Goal: Task Accomplishment & Management: Complete application form

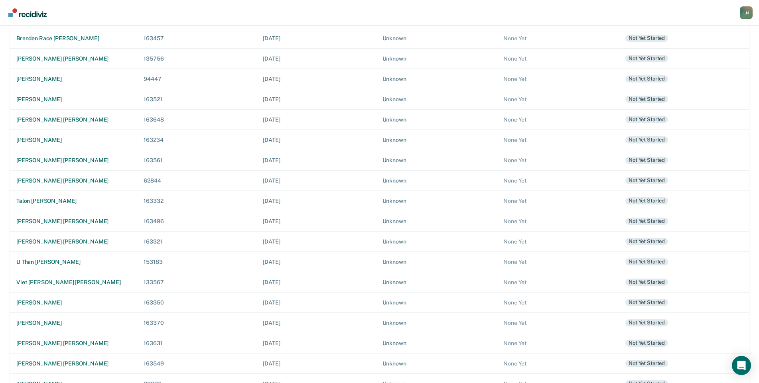
scroll to position [126, 0]
click at [66, 241] on div "[PERSON_NAME] [PERSON_NAME]" at bounding box center [73, 240] width 115 height 7
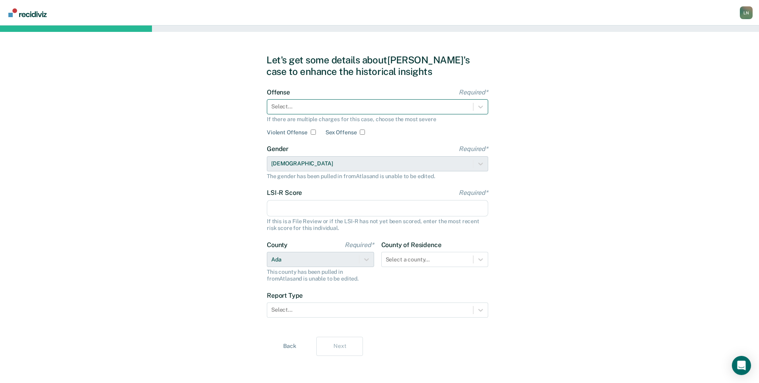
click at [333, 109] on div at bounding box center [370, 107] width 198 height 8
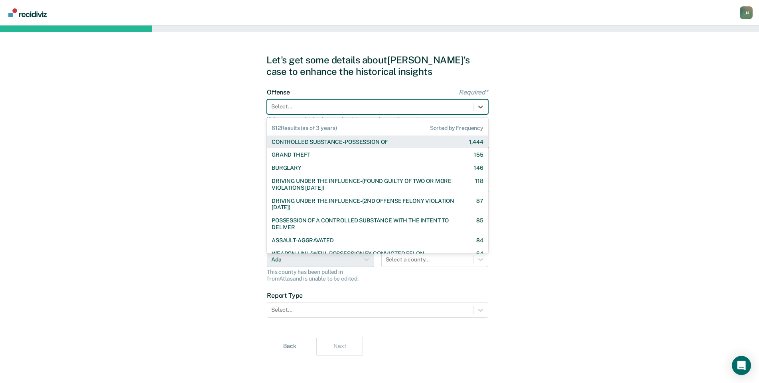
click at [339, 142] on div "CONTROLLED SUBSTANCE-POSSESSION OF" at bounding box center [330, 142] width 116 height 7
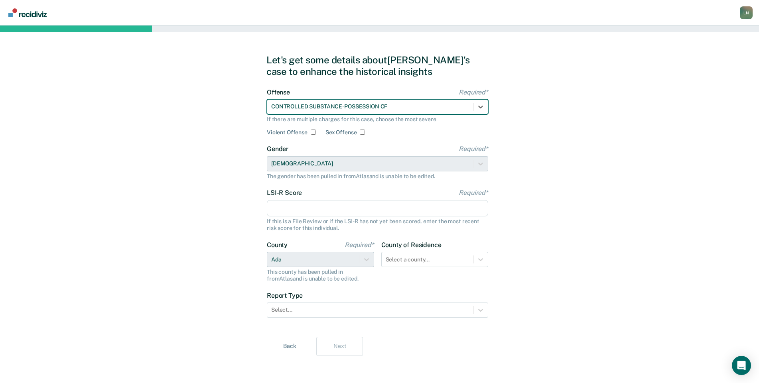
click at [303, 207] on input "LSI-R Score Required*" at bounding box center [377, 208] width 221 height 17
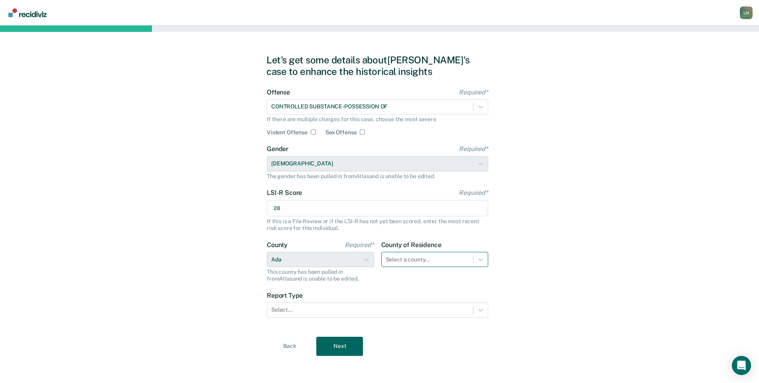
type input "28"
click at [406, 259] on div at bounding box center [428, 260] width 84 height 8
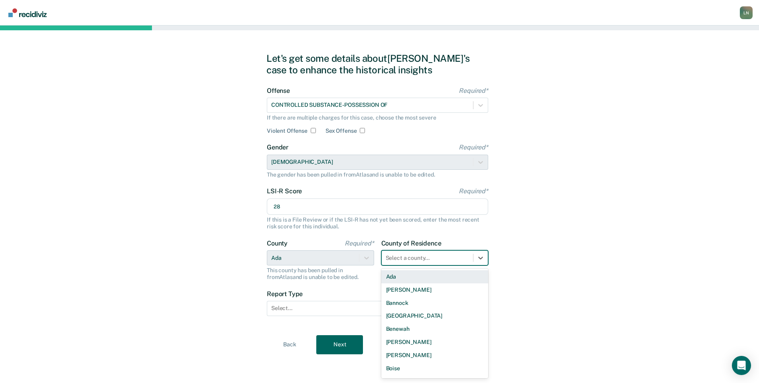
click at [424, 276] on div "Ada" at bounding box center [434, 277] width 107 height 13
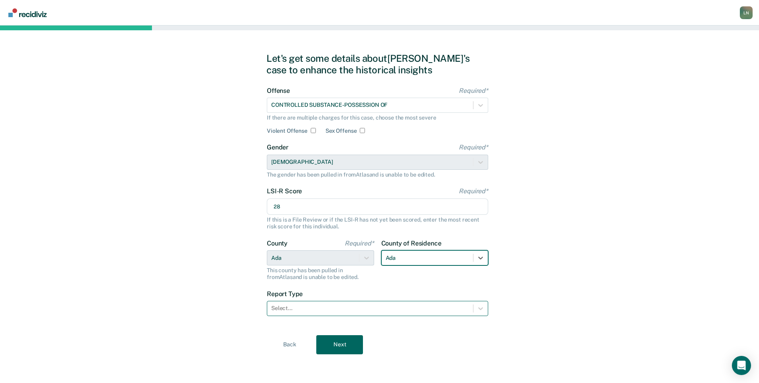
click at [361, 306] on div at bounding box center [370, 308] width 198 height 8
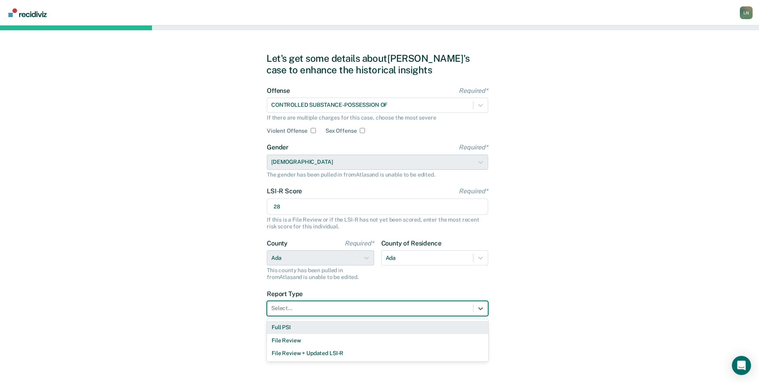
click at [344, 325] on div "Full PSI" at bounding box center [377, 327] width 221 height 13
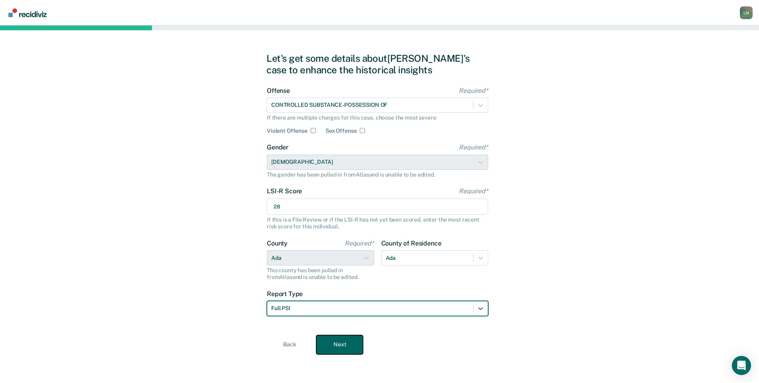
click at [337, 344] on button "Next" at bounding box center [339, 345] width 47 height 19
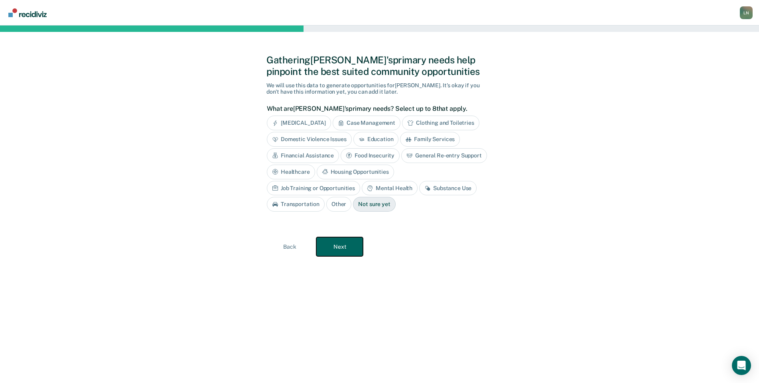
scroll to position [0, 0]
click at [395, 121] on div "Case Management" at bounding box center [370, 123] width 68 height 15
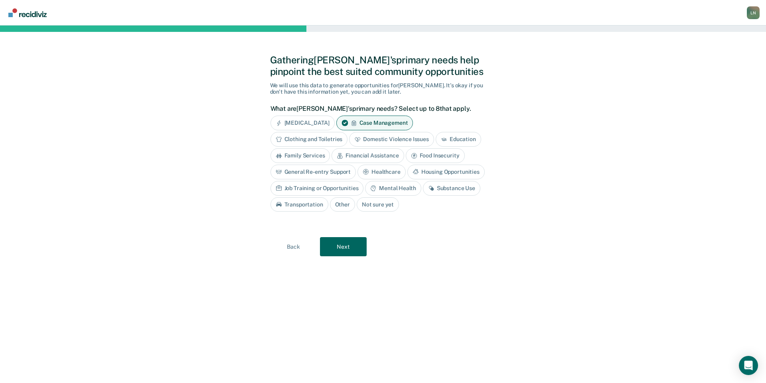
click at [366, 154] on div "Financial Assistance" at bounding box center [368, 155] width 72 height 15
click at [436, 172] on div "Housing Opportunities" at bounding box center [445, 172] width 77 height 15
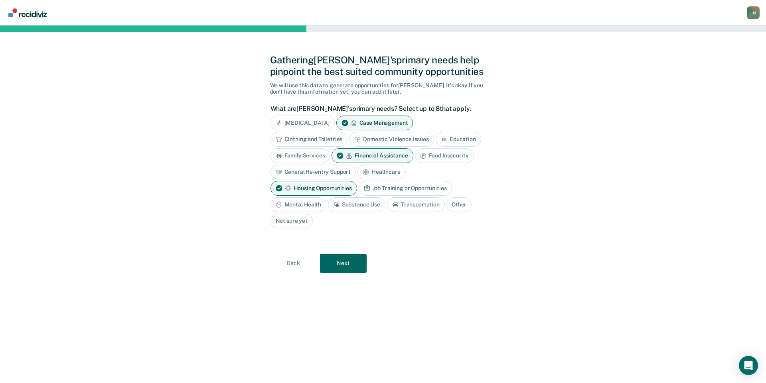
click at [387, 186] on div "Job Training or Opportunities" at bounding box center [405, 188] width 93 height 15
click at [358, 203] on div "Substance Use" at bounding box center [356, 205] width 57 height 15
click at [412, 203] on div "Transportation" at bounding box center [425, 205] width 58 height 15
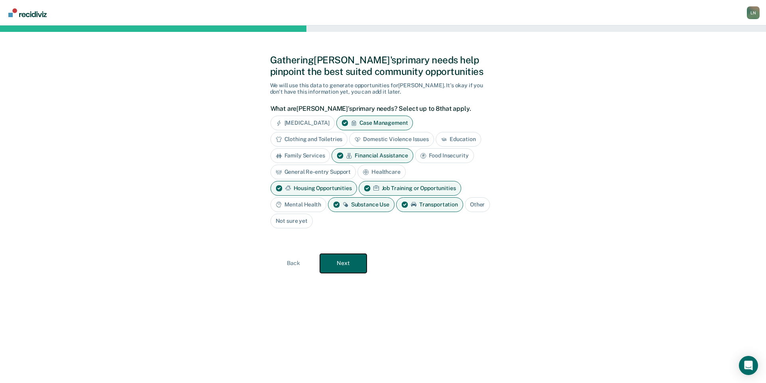
click at [347, 266] on button "Next" at bounding box center [343, 263] width 47 height 19
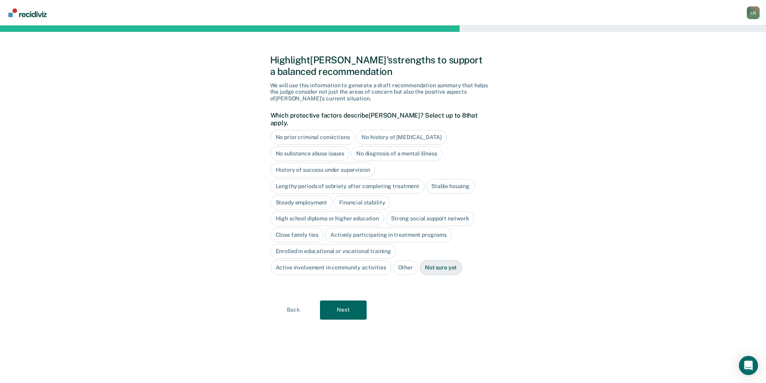
click at [380, 130] on div "No history of [MEDICAL_DATA]" at bounding box center [401, 137] width 90 height 15
click at [353, 146] on div "No diagnosis of a mental illness" at bounding box center [396, 153] width 91 height 15
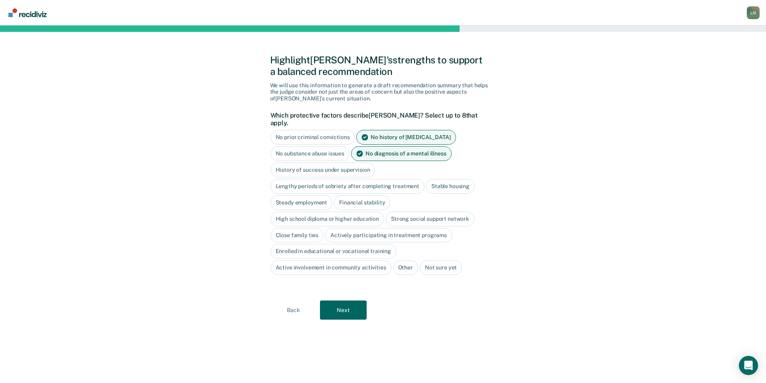
click at [389, 149] on div "No diagnosis of a mental illness" at bounding box center [401, 153] width 101 height 15
click at [362, 164] on div "History of success under supervision" at bounding box center [323, 170] width 105 height 15
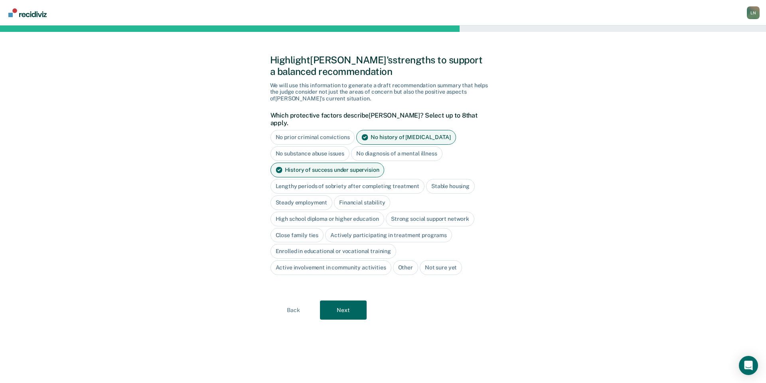
click at [343, 212] on div "High school diploma or higher education" at bounding box center [328, 219] width 114 height 15
click at [357, 302] on button "Next" at bounding box center [343, 310] width 47 height 19
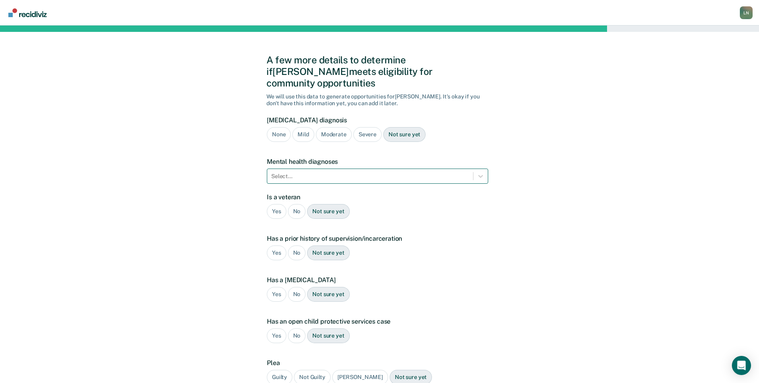
click at [331, 172] on div at bounding box center [370, 176] width 198 height 8
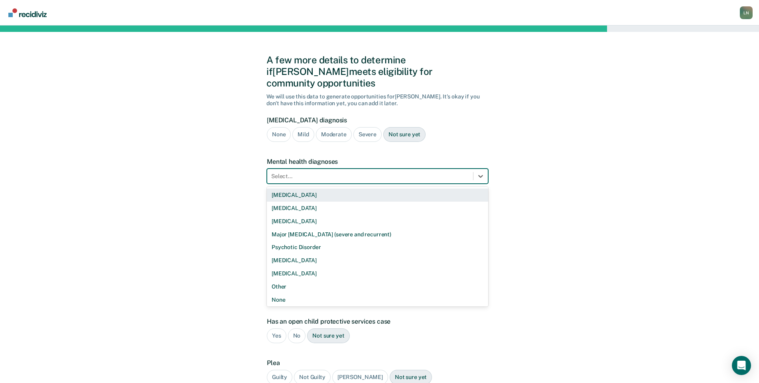
click at [452, 172] on div at bounding box center [370, 176] width 198 height 8
click at [419, 189] on div "[MEDICAL_DATA]" at bounding box center [377, 195] width 221 height 13
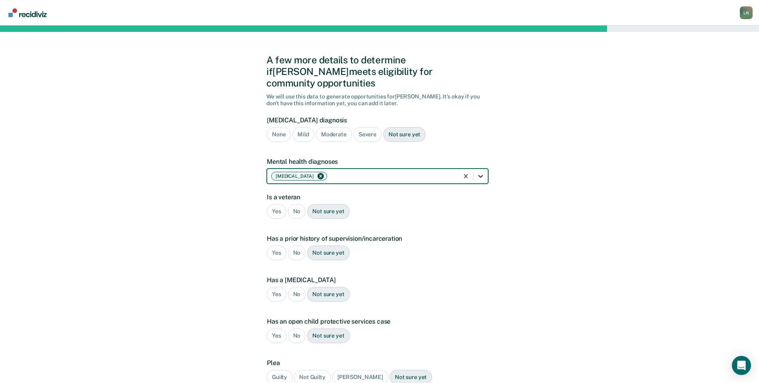
click at [479, 172] on icon at bounding box center [481, 176] width 8 height 8
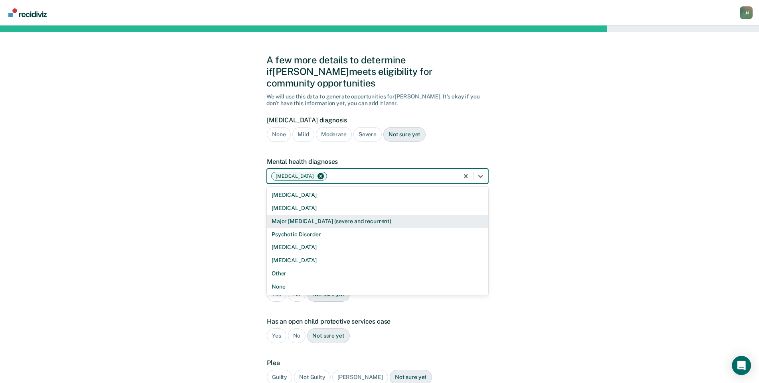
click at [394, 215] on div "Major [MEDICAL_DATA] (severe and recurrent)" at bounding box center [377, 221] width 221 height 13
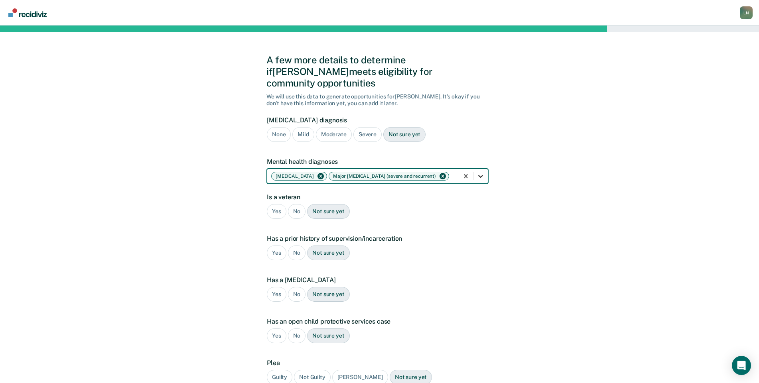
click at [480, 172] on icon at bounding box center [481, 176] width 8 height 8
click at [530, 199] on div "A few more details to determine if [PERSON_NAME] meets eligibility for communit…" at bounding box center [379, 242] width 759 height 433
click at [296, 204] on div "No" at bounding box center [297, 211] width 18 height 15
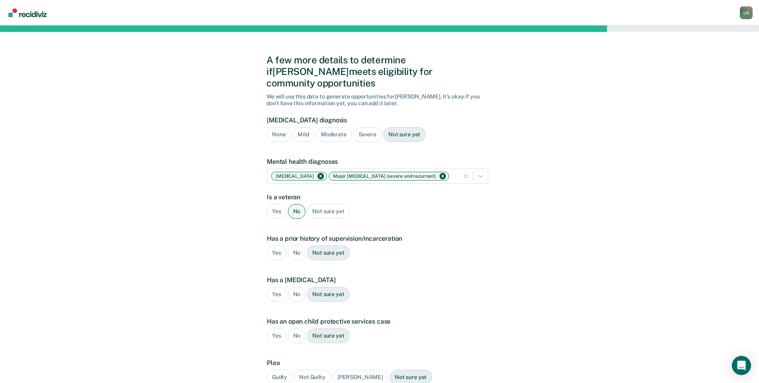
click at [271, 246] on div "Yes" at bounding box center [277, 253] width 20 height 15
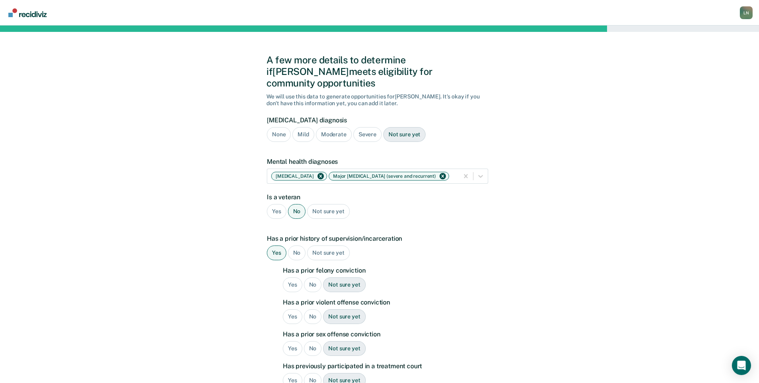
click at [317, 278] on div "No" at bounding box center [313, 285] width 18 height 15
click at [314, 310] on div "No" at bounding box center [313, 317] width 18 height 15
click at [311, 342] on div "No" at bounding box center [313, 349] width 18 height 15
click at [311, 373] on div "No" at bounding box center [313, 380] width 18 height 15
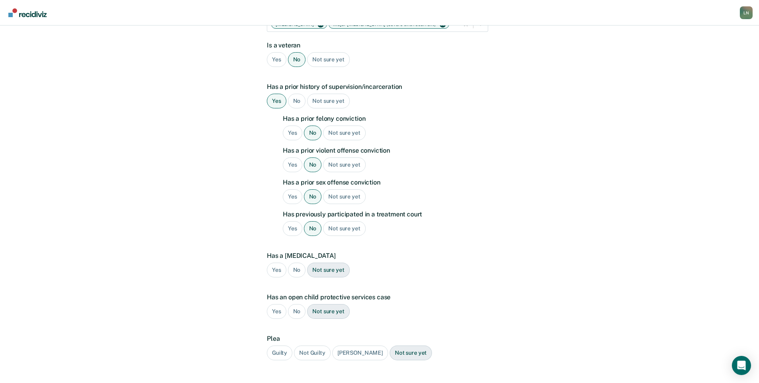
scroll to position [155, 0]
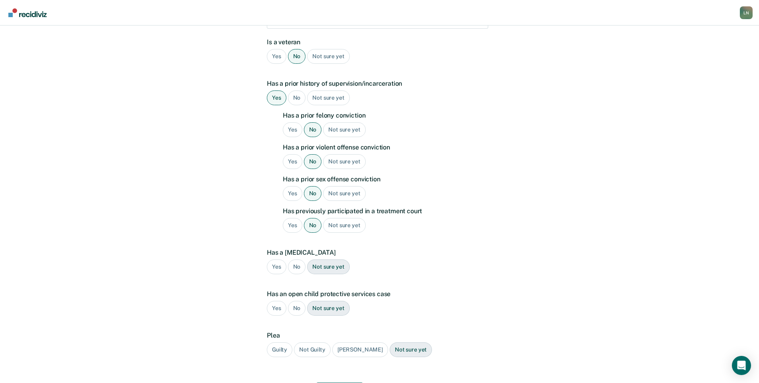
click at [282, 260] on div "Yes" at bounding box center [277, 267] width 20 height 15
click at [296, 301] on div "No" at bounding box center [297, 308] width 18 height 15
click at [285, 343] on div "Guilty" at bounding box center [280, 350] width 26 height 15
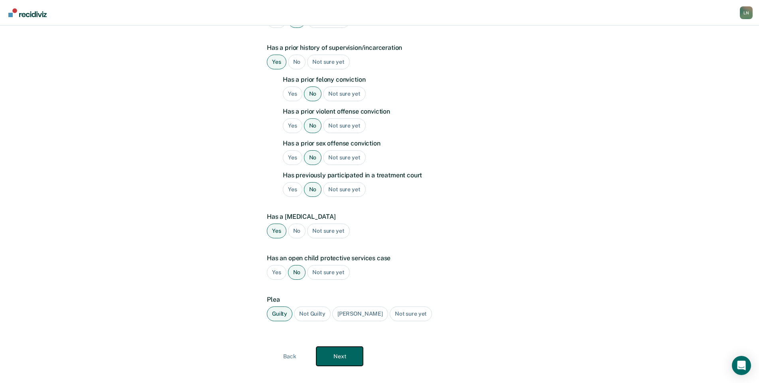
click at [353, 347] on button "Next" at bounding box center [339, 356] width 47 height 19
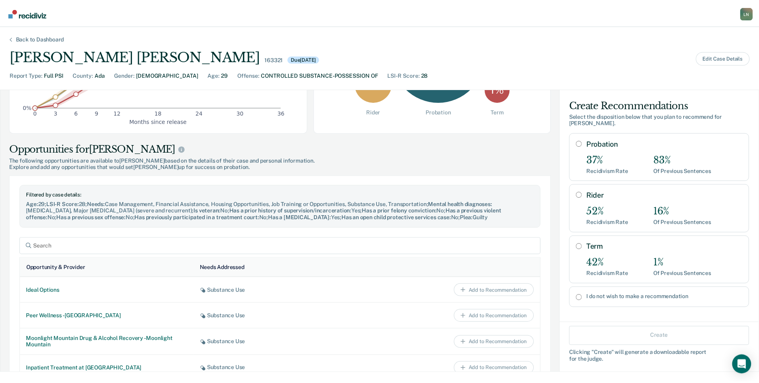
scroll to position [219, 0]
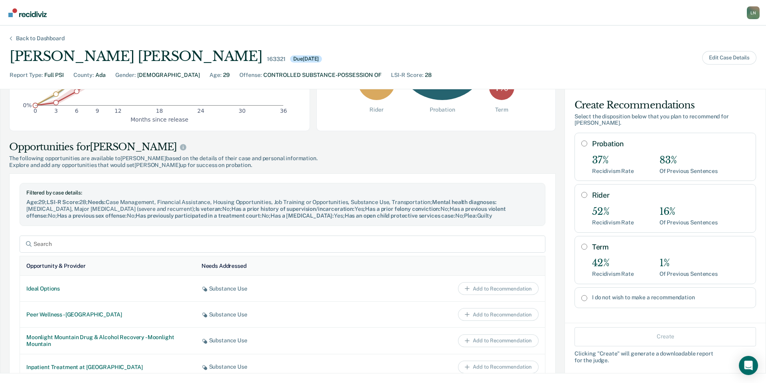
click at [631, 294] on label "I do not wish to make a recommendation" at bounding box center [670, 297] width 157 height 7
click at [587, 295] on input "I do not wish to make a recommendation" at bounding box center [584, 298] width 6 height 6
radio input "true"
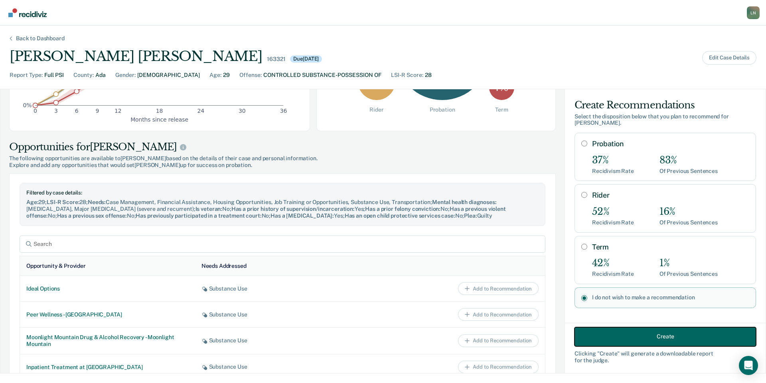
click at [642, 333] on button "Create" at bounding box center [666, 336] width 182 height 19
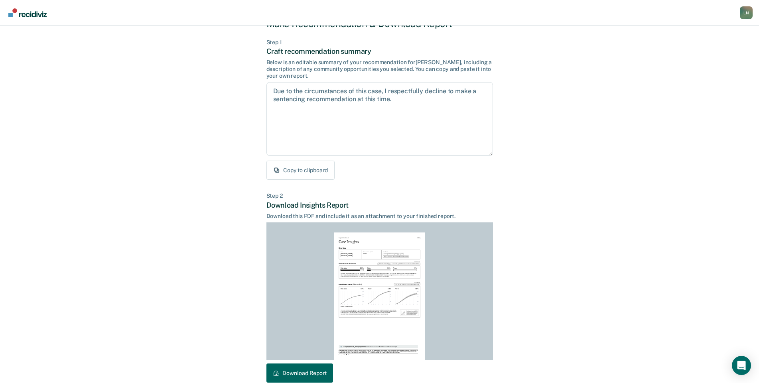
scroll to position [71, 0]
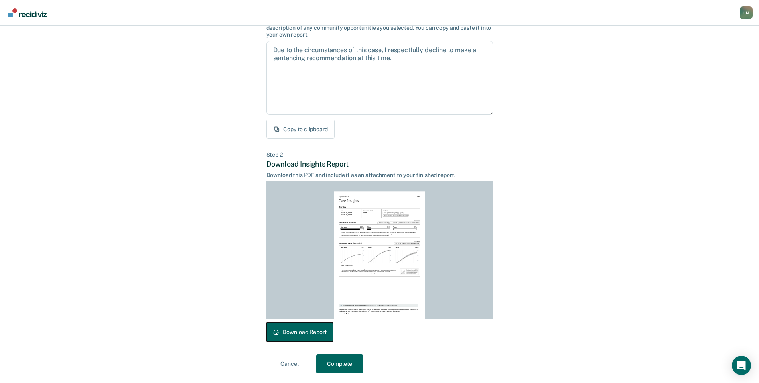
click at [301, 326] on button "Download Report" at bounding box center [300, 332] width 67 height 19
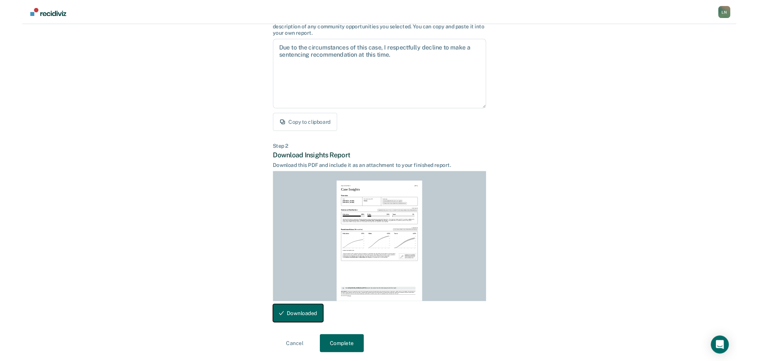
scroll to position [0, 0]
